Goal: Task Accomplishment & Management: Manage account settings

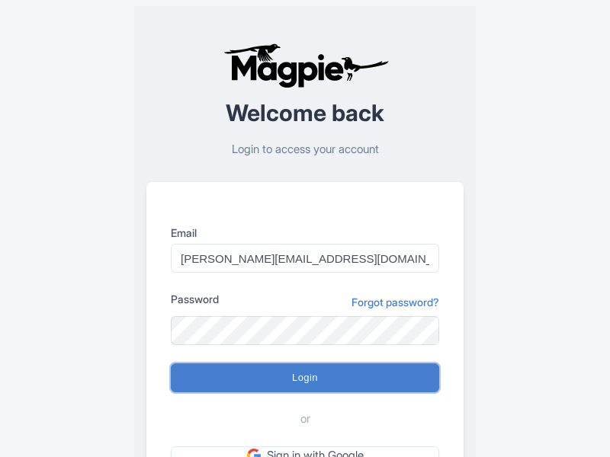
click at [305, 378] on input "Login" at bounding box center [305, 377] width 268 height 29
type input "Logging in..."
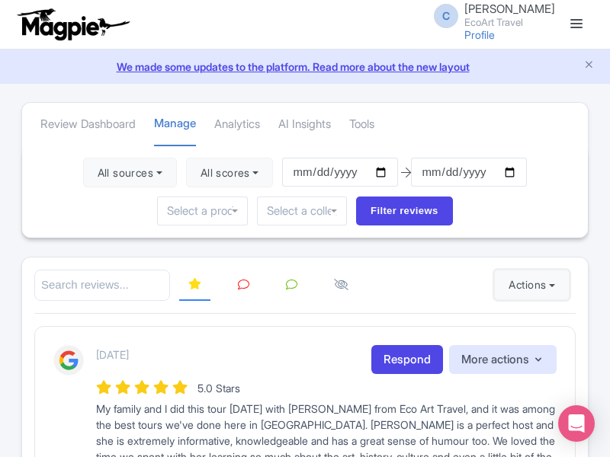
click at [528, 285] on button "Actions" at bounding box center [531, 285] width 75 height 30
click at [0, 0] on link "Import new reviews" at bounding box center [0, 0] width 0 height 0
